Goal: Book appointment/travel/reservation

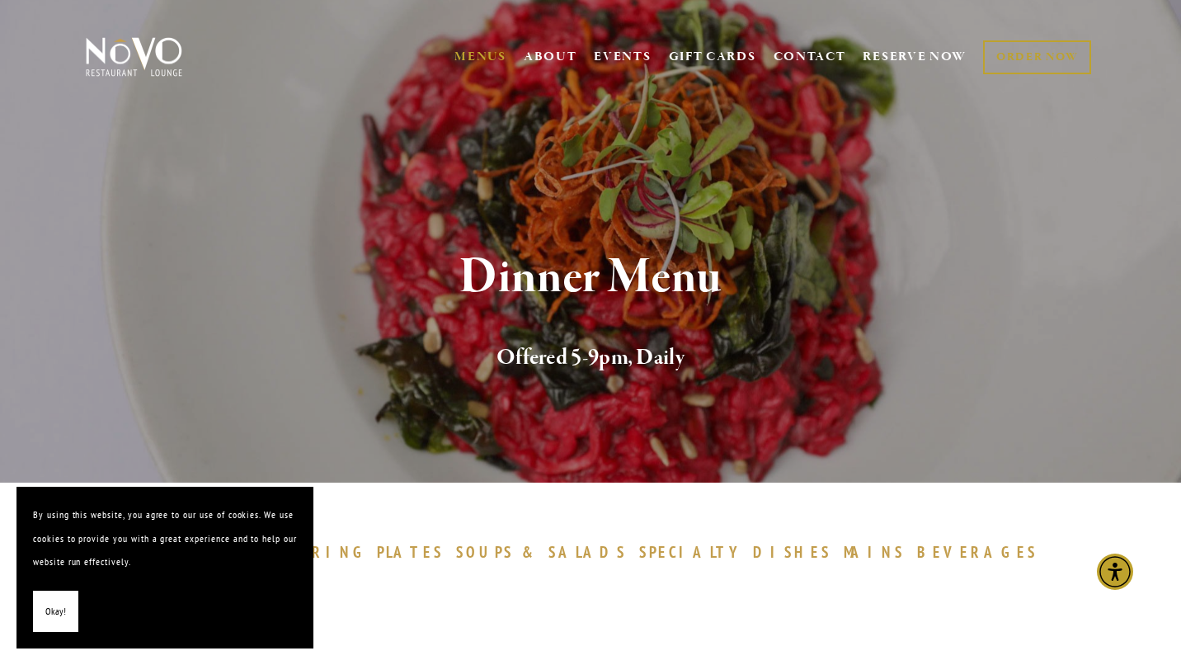
scroll to position [1, 0]
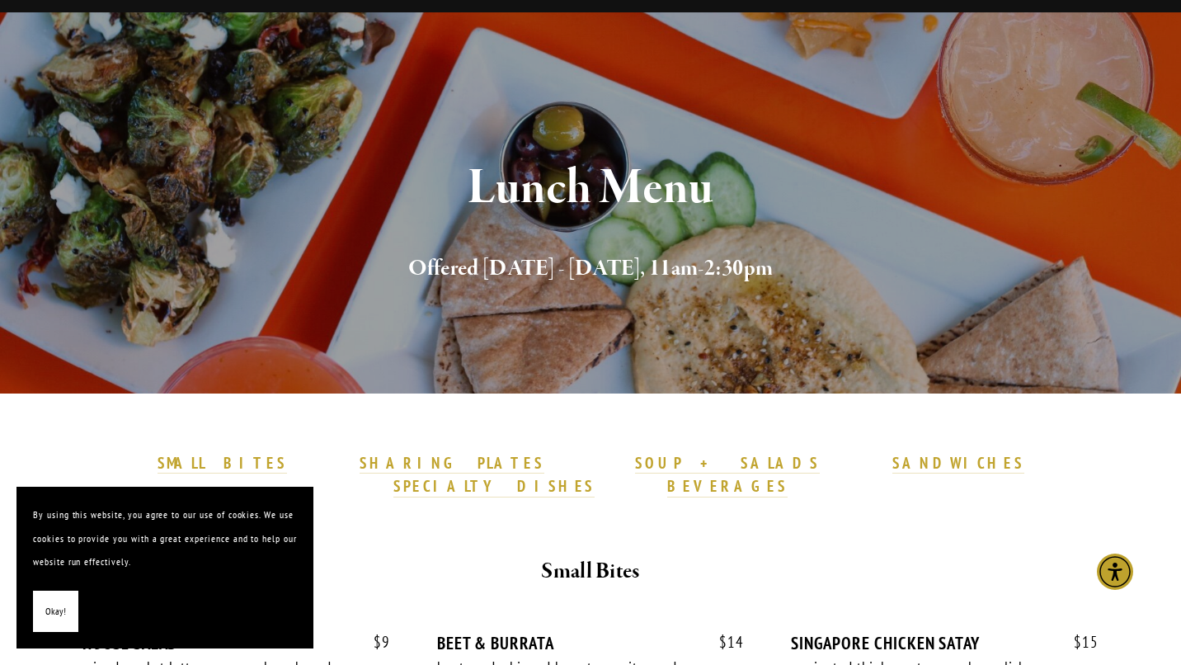
scroll to position [89, 0]
click at [50, 619] on span "Okay!" at bounding box center [55, 612] width 21 height 24
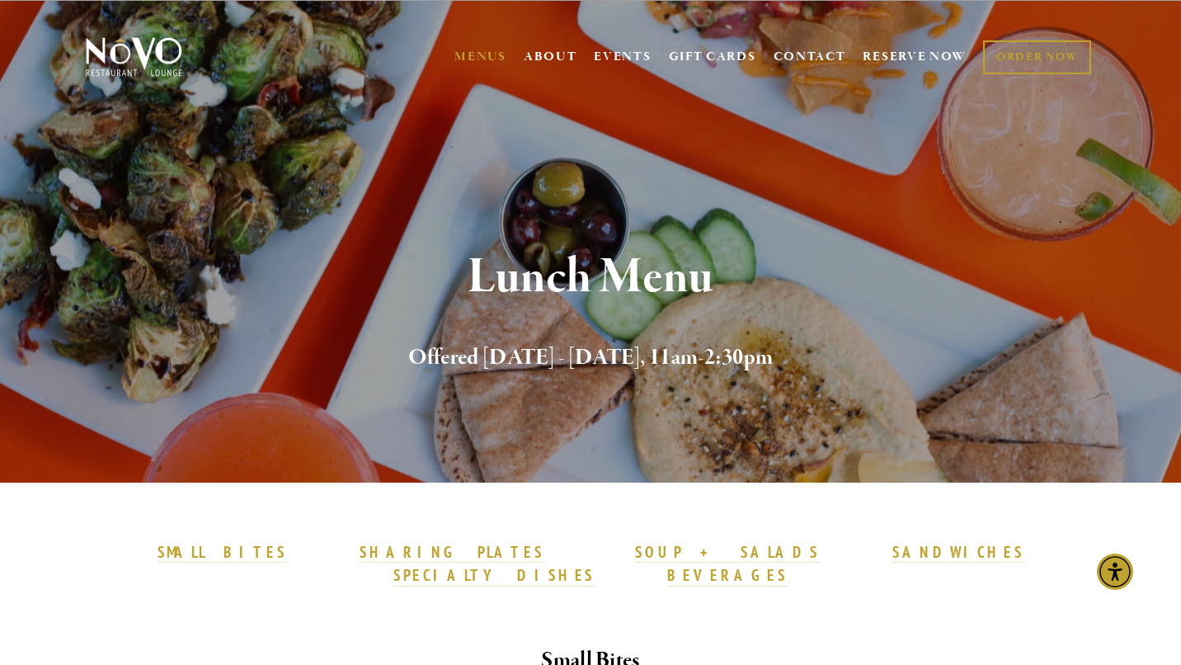
scroll to position [0, 0]
click at [921, 49] on link "RESERVE NOW" at bounding box center [915, 56] width 104 height 31
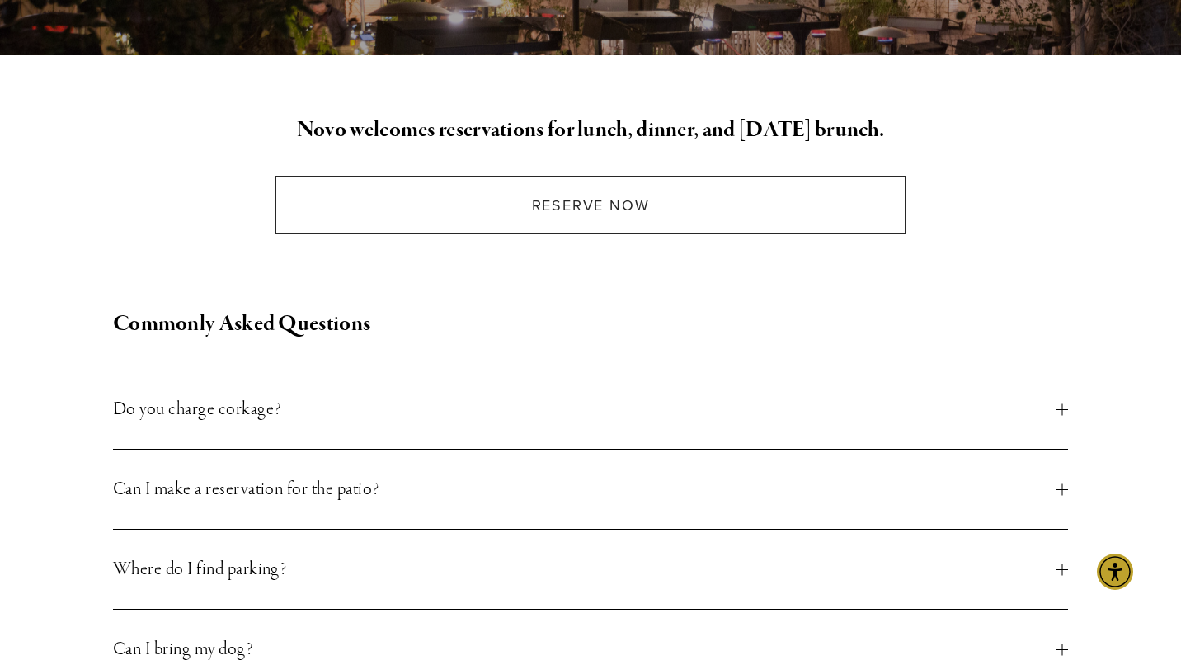
scroll to position [365, 0]
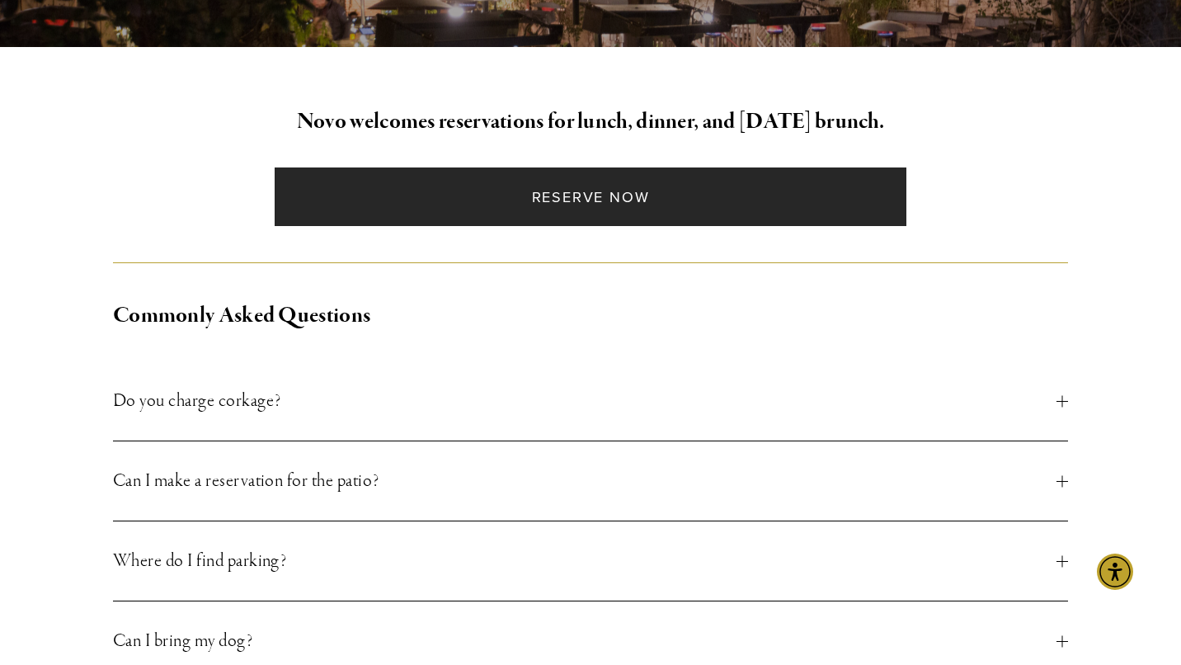
click at [627, 207] on link "Reserve Now" at bounding box center [591, 196] width 633 height 59
